Goal: Information Seeking & Learning: Learn about a topic

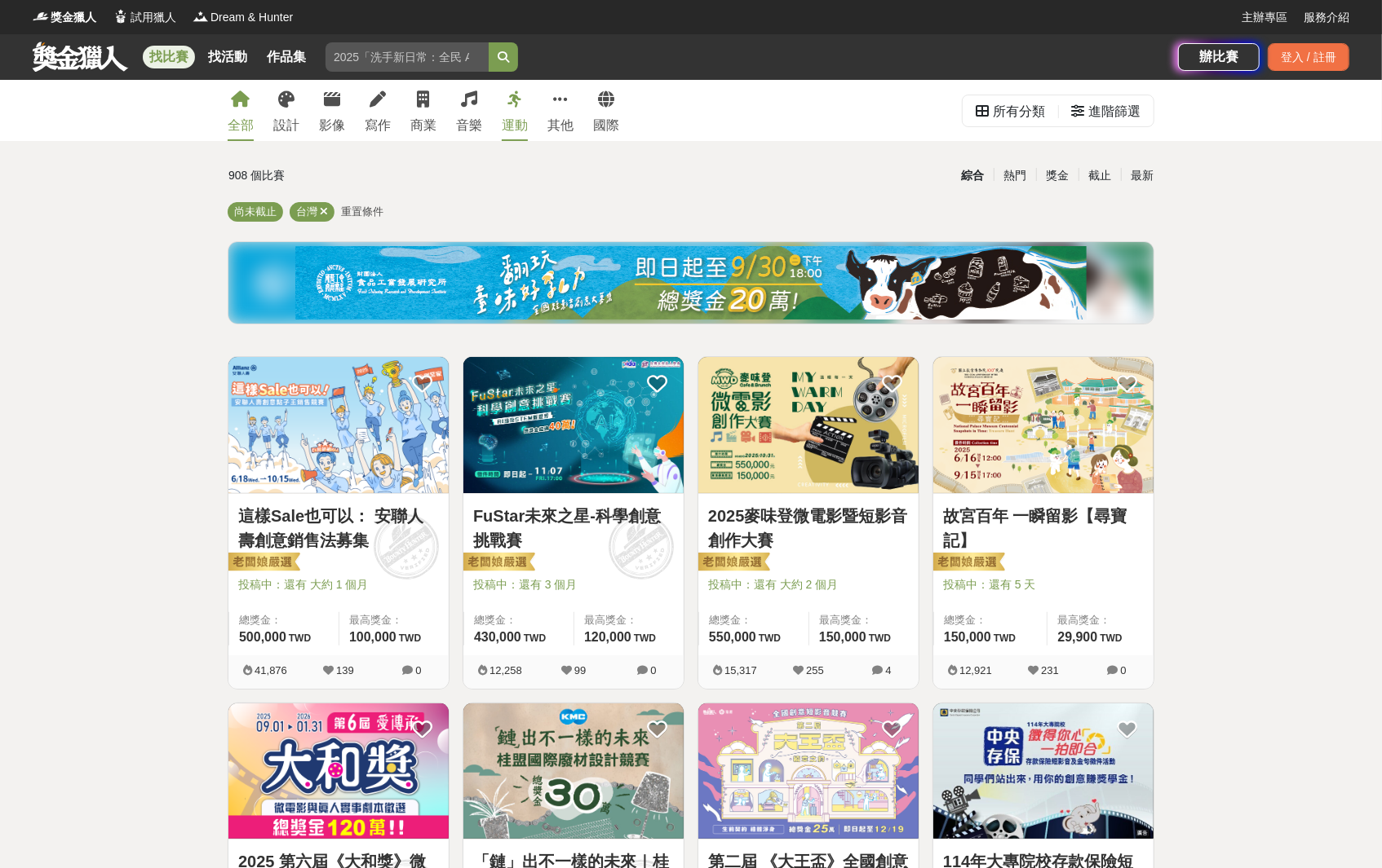
click at [506, 112] on link "運動" at bounding box center [515, 110] width 26 height 62
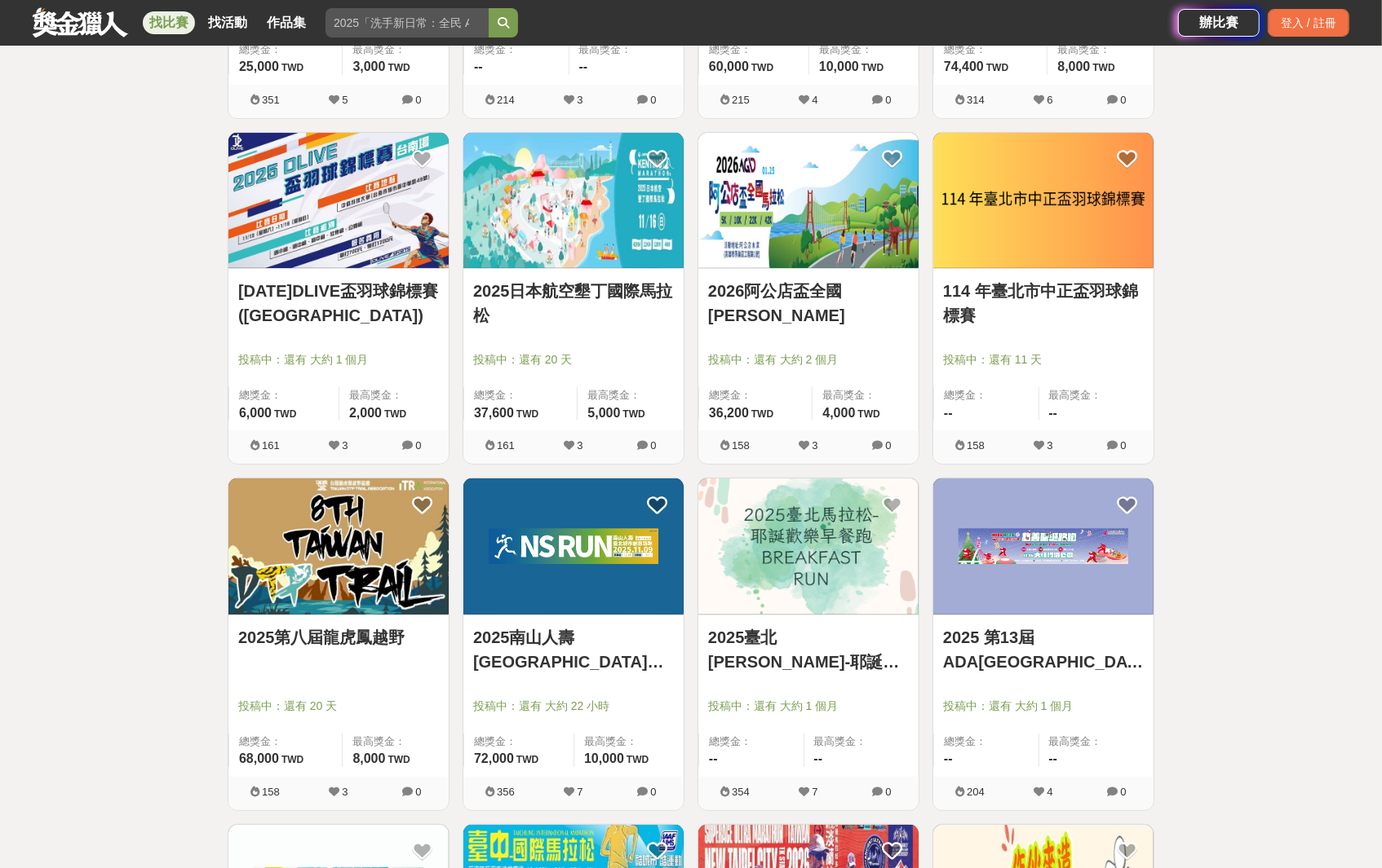
scroll to position [734, 0]
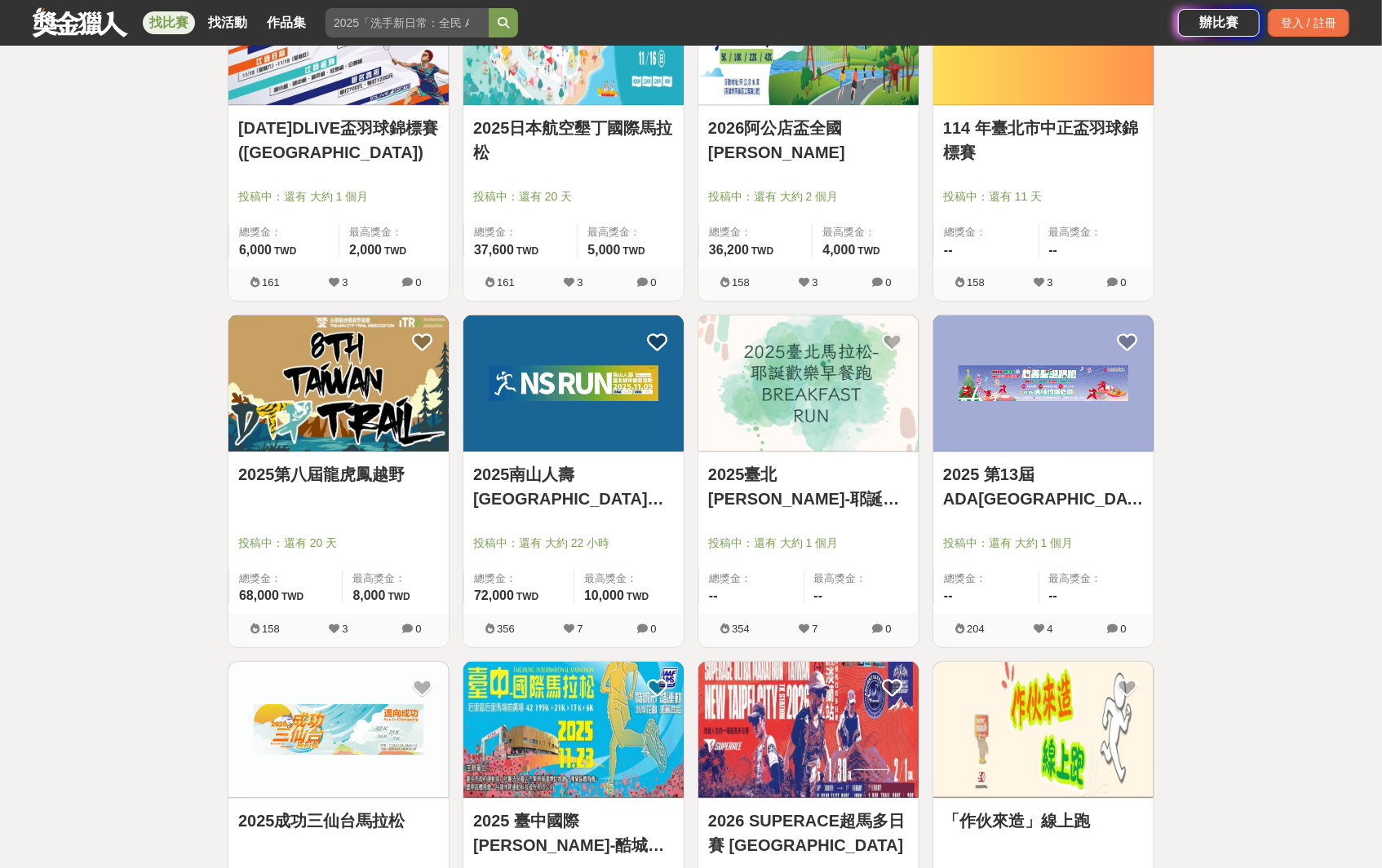
click at [451, 418] on div "2025第八屆龍虎鳳越野 投稿中：還有 20 天 總獎金： 68,000 68,000 TWD 最高獎金： 8,000 TWD 158 3 0" at bounding box center [338, 487] width 235 height 347
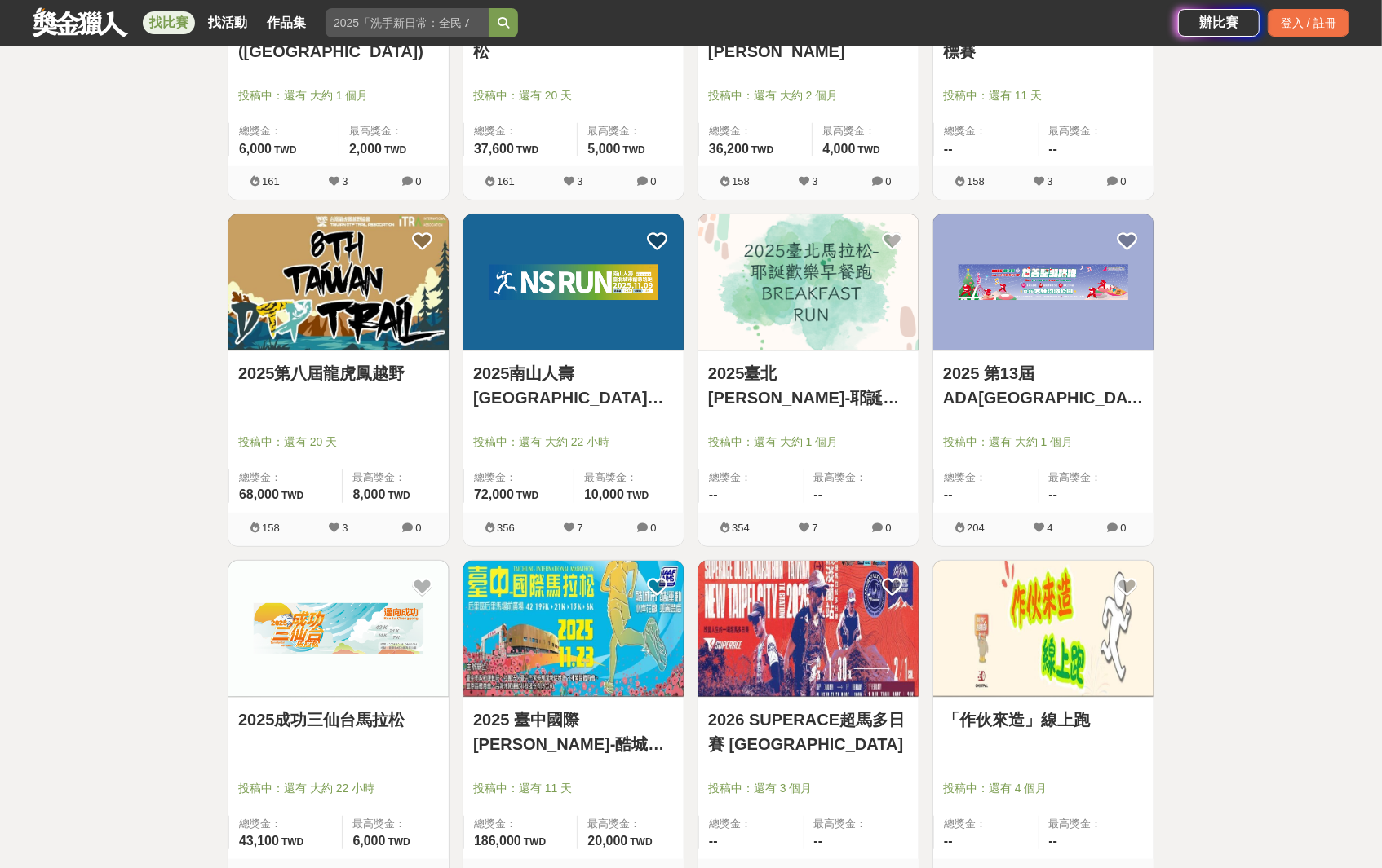
scroll to position [897, 0]
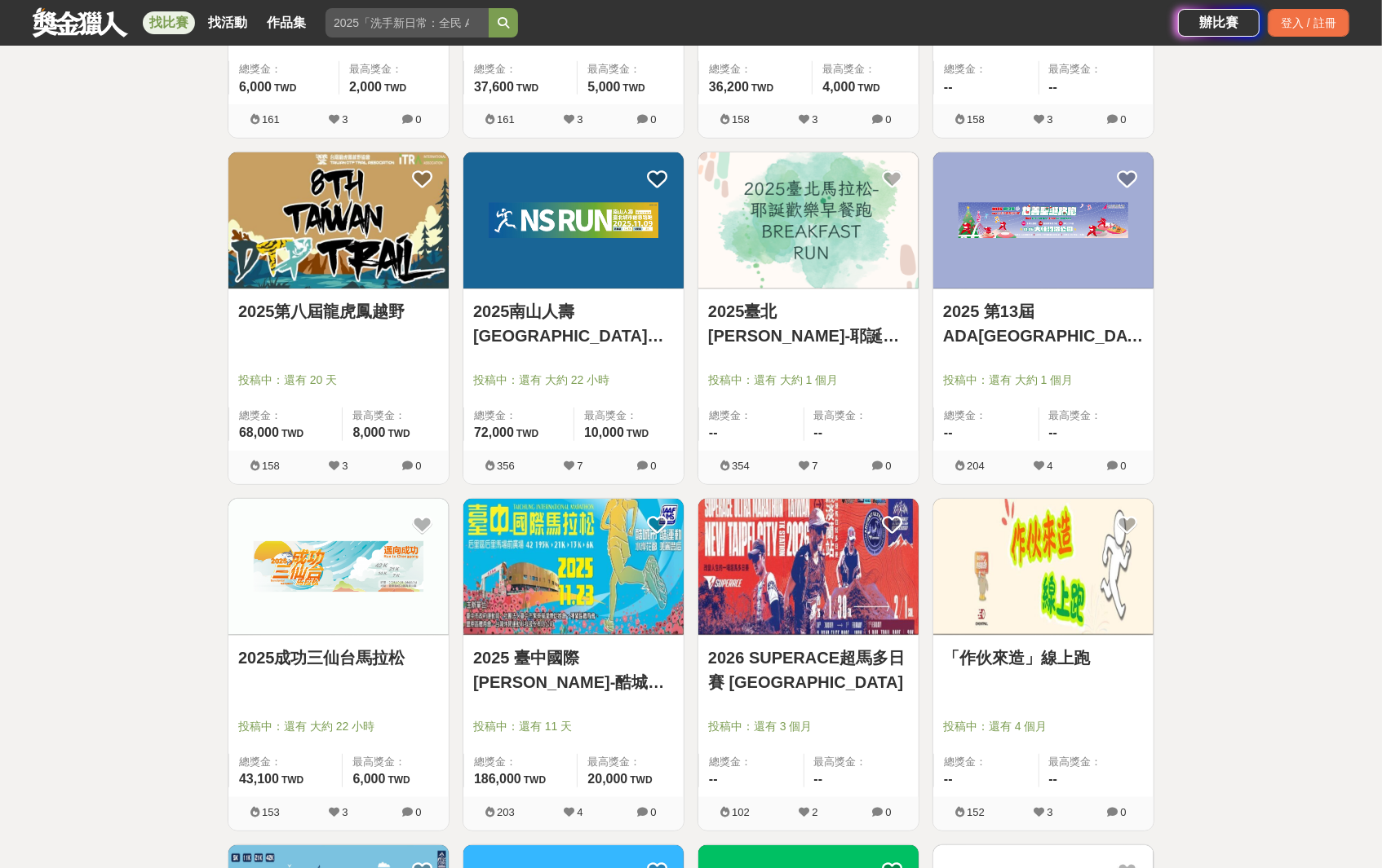
click at [451, 418] on div "2025第八屆龍虎鳳越野 投稿中：還有 20 天 總獎金： 68,000 68,000 TWD 最高獎金： 8,000 TWD 158 3 0" at bounding box center [338, 324] width 235 height 347
click at [453, 404] on div "2025第八屆龍虎鳳越野 投稿中：還有 20 天 總獎金： 68,000 68,000 TWD 最高獎金： 8,000 TWD 158 3 0" at bounding box center [338, 324] width 235 height 347
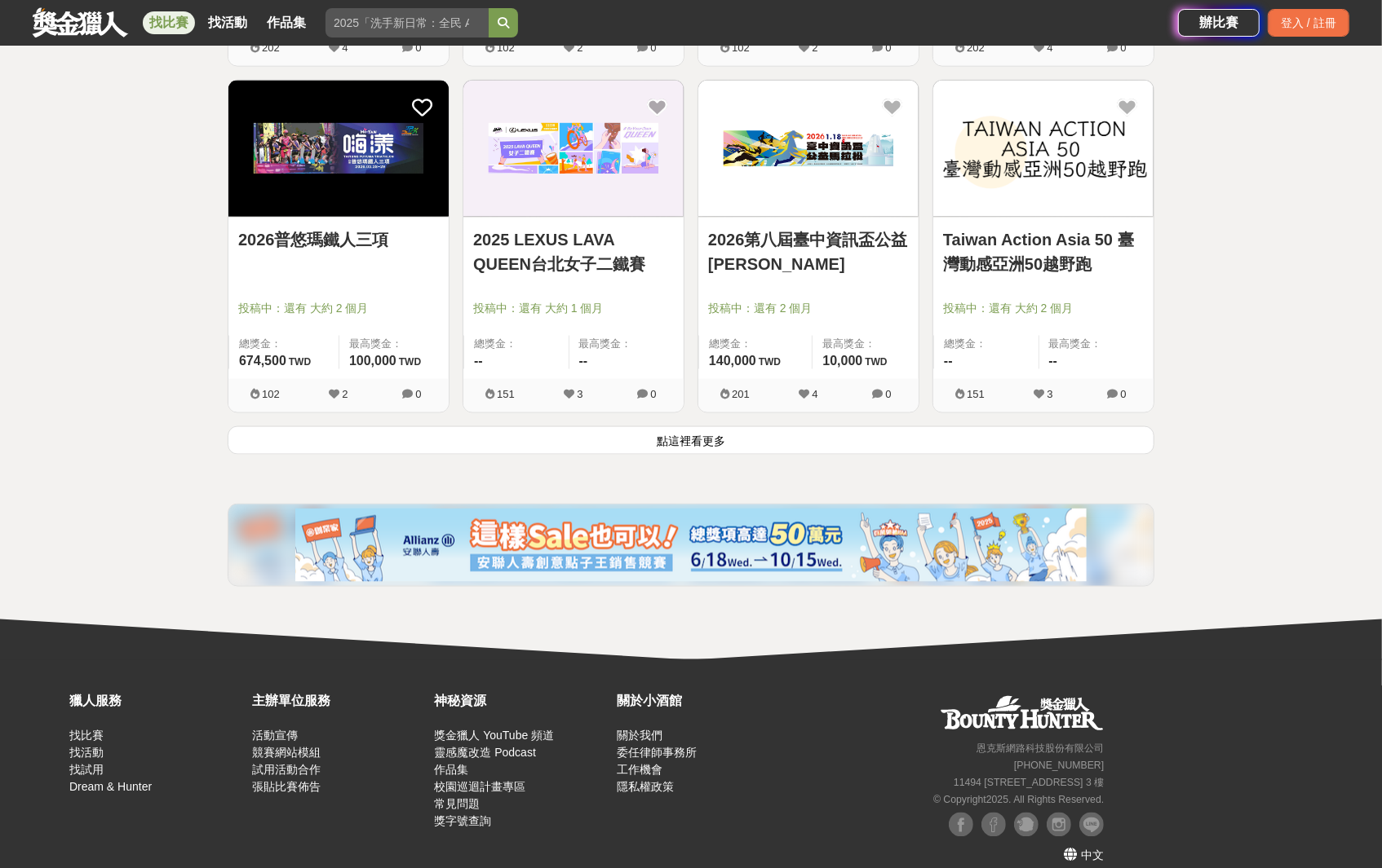
scroll to position [2023, 0]
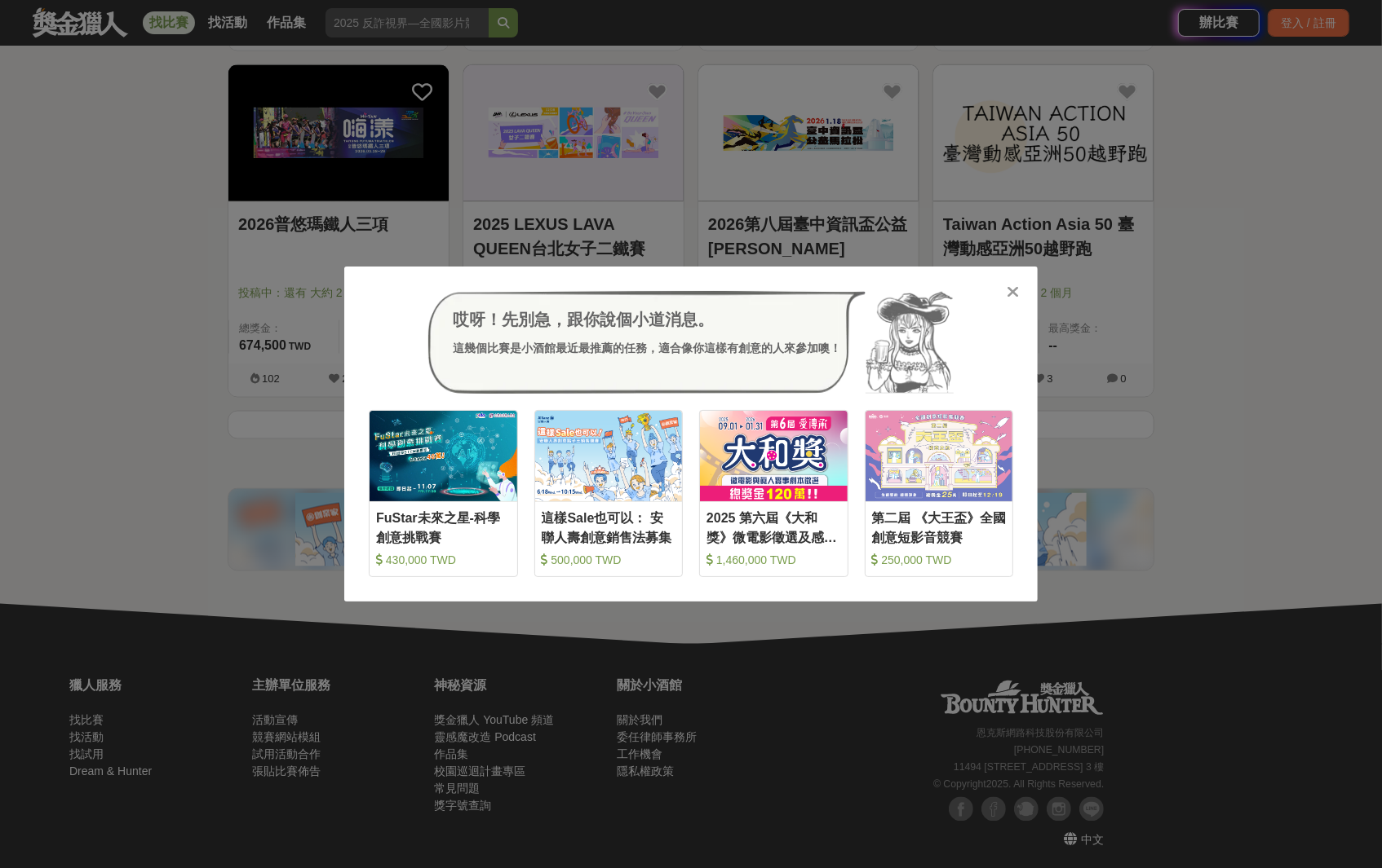
click at [833, 145] on div "哎呀！先別急，跟你說個小道消息。 這幾個比賽是小酒館最近最推薦的任務，適合像你這樣有創意的人來參加噢！ 收藏 FuStar未來之星-科學創意挑戰賽 430,0…" at bounding box center [691, 434] width 1382 height 868
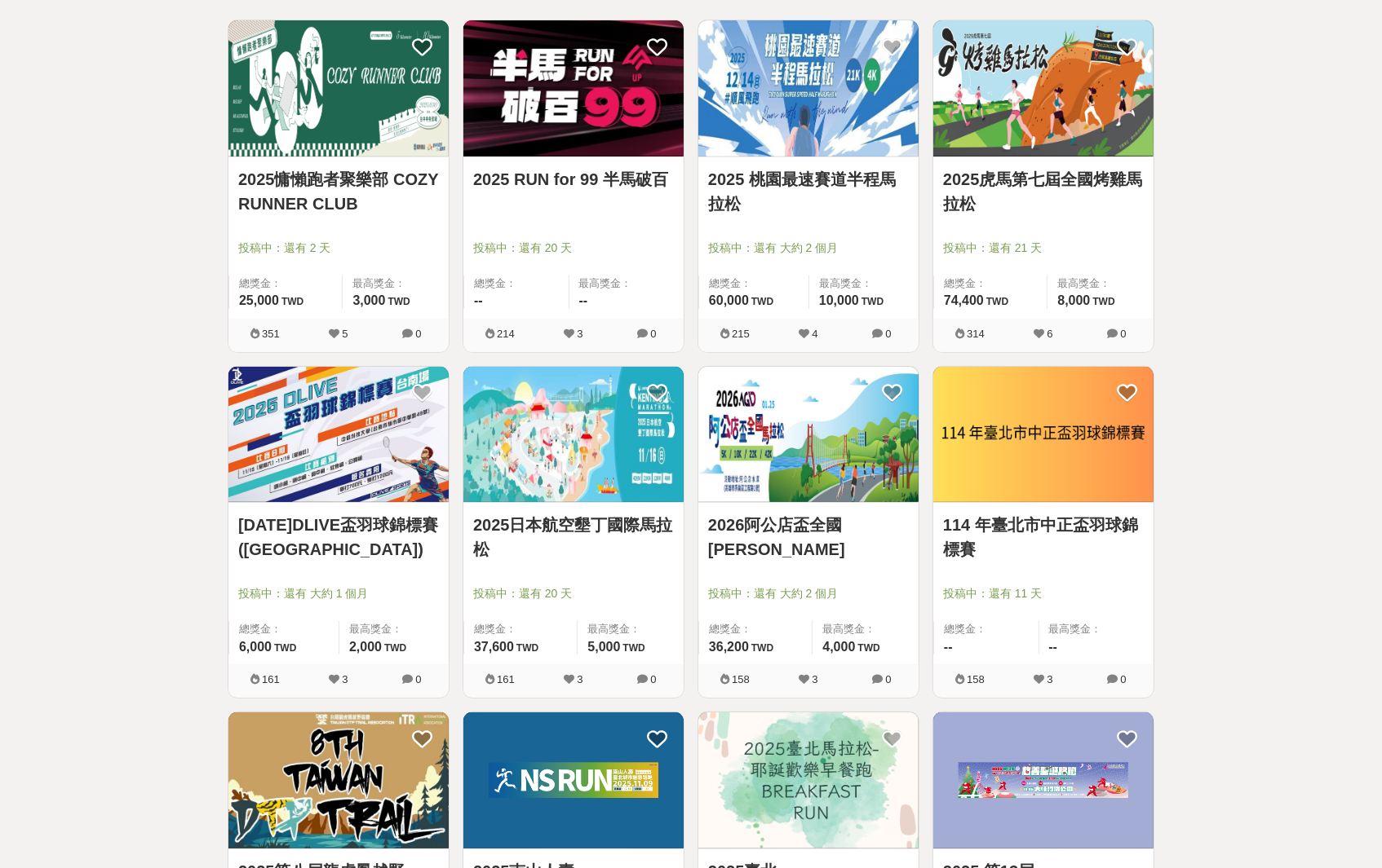
scroll to position [0, 0]
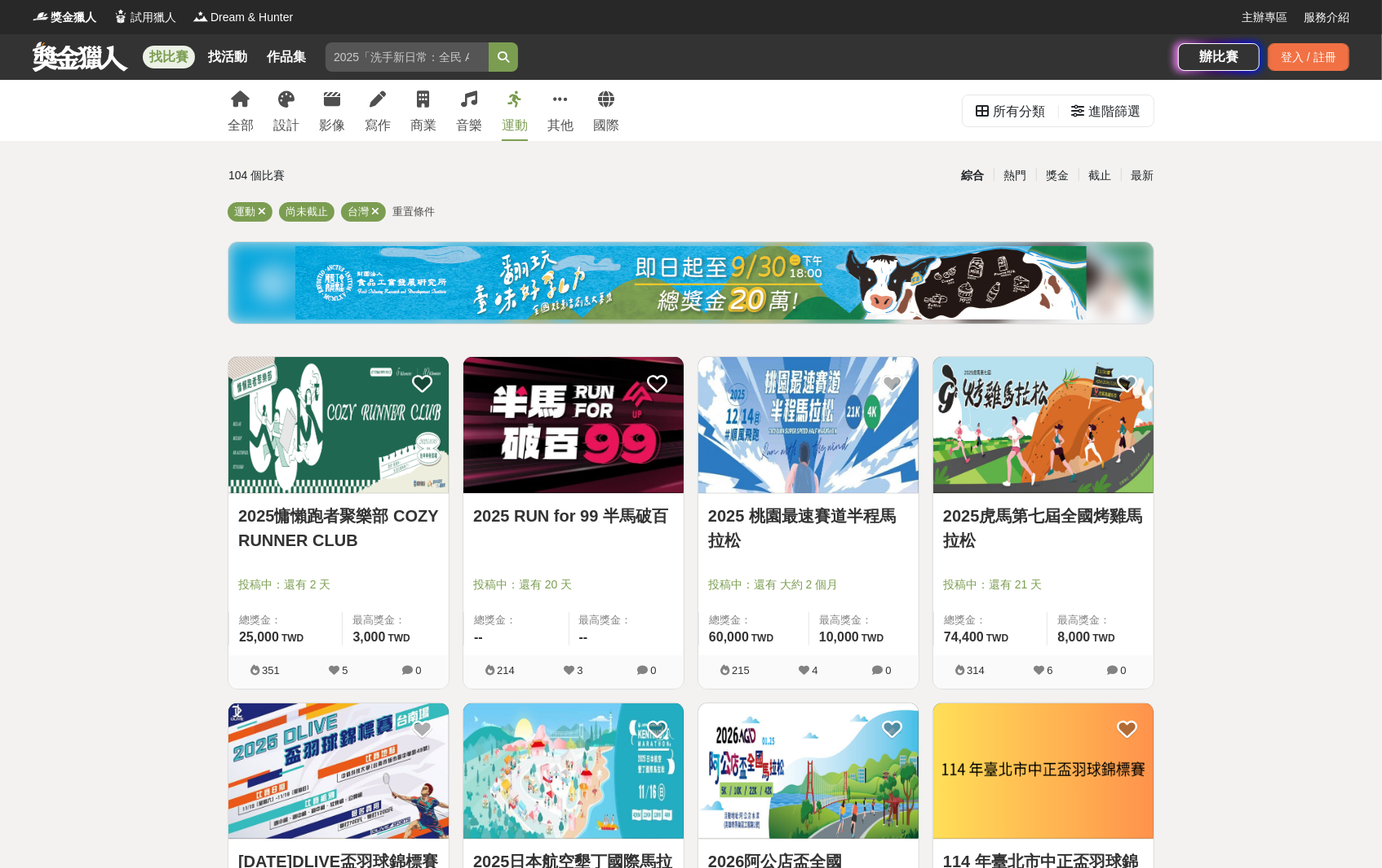
drag, startPoint x: 656, startPoint y: 177, endPoint x: 641, endPoint y: 182, distance: 15.8
click at [635, 184] on div "綜合 熱門 獎金 截止 最新" at bounding box center [850, 175] width 626 height 28
click at [616, 186] on div "綜合 熱門 獎金 截止 最新" at bounding box center [850, 175] width 626 height 28
drag, startPoint x: 614, startPoint y: 186, endPoint x: 881, endPoint y: 0, distance: 325.4
click at [610, 186] on div "綜合 熱門 獎金 截止 最新" at bounding box center [850, 175] width 626 height 28
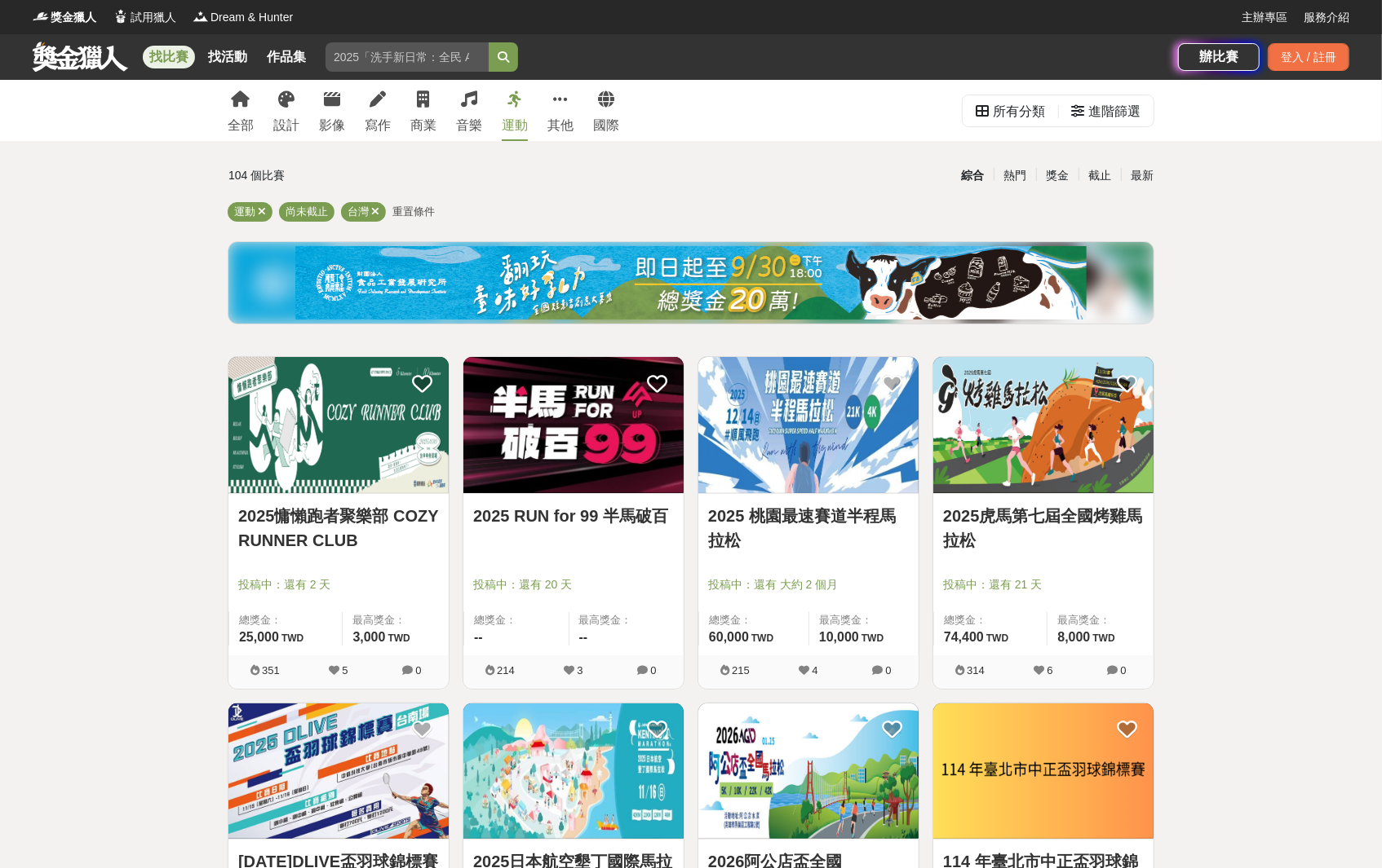
click at [607, 470] on img at bounding box center [572, 425] width 220 height 136
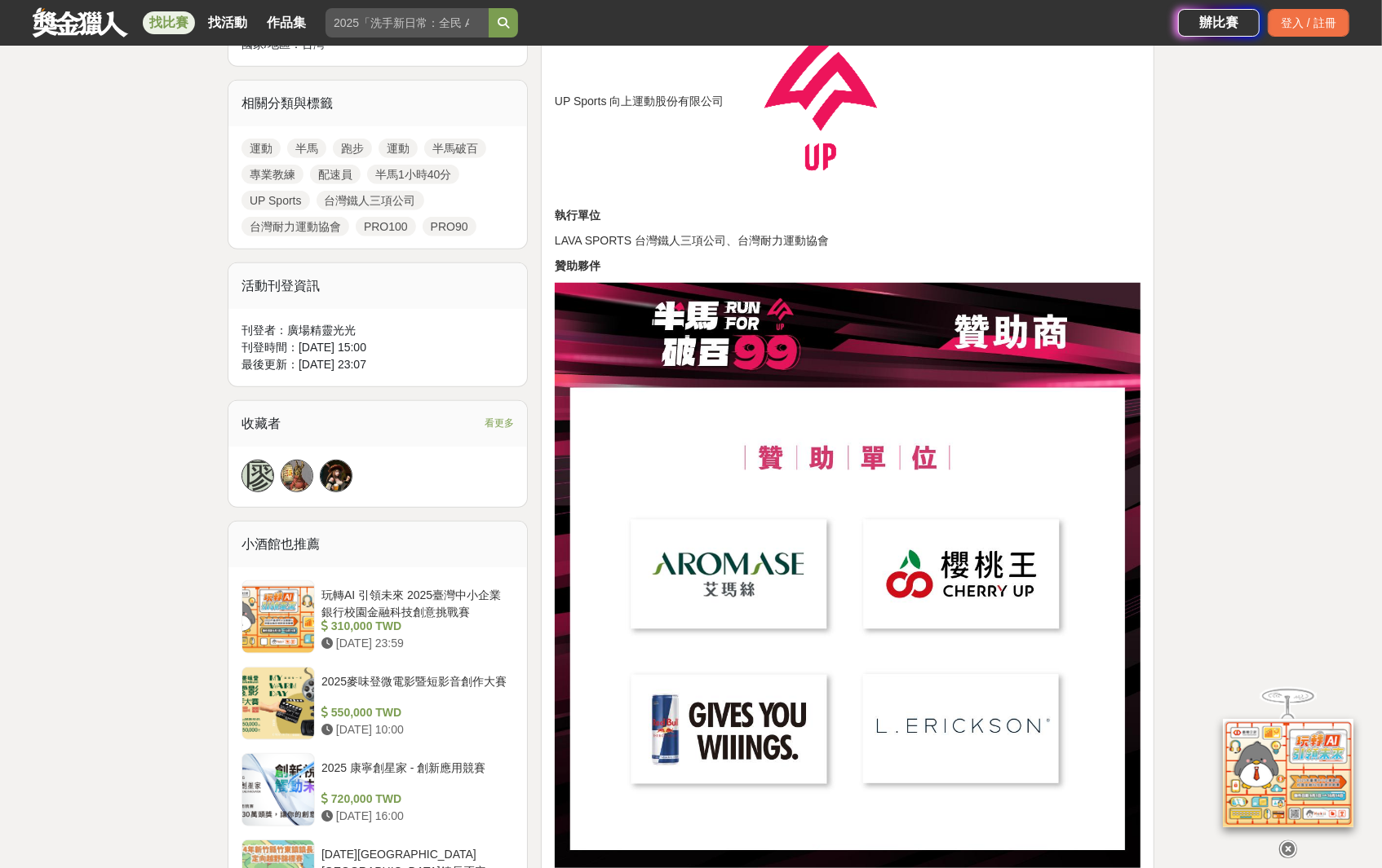
scroll to position [734, 0]
